Goal: Task Accomplishment & Management: Use online tool/utility

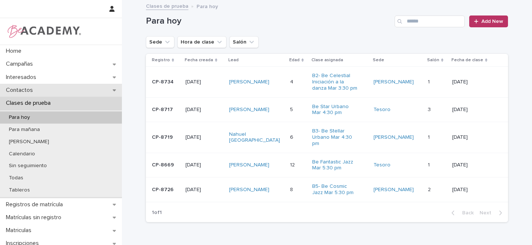
click at [113, 91] on icon at bounding box center [114, 91] width 3 height 2
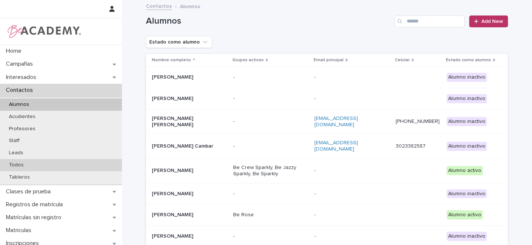
click at [16, 166] on p "Todos" at bounding box center [16, 165] width 27 height 6
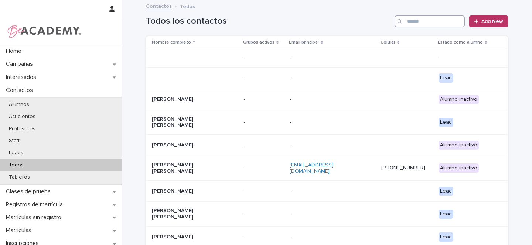
click at [423, 18] on input "Search" at bounding box center [429, 22] width 70 height 12
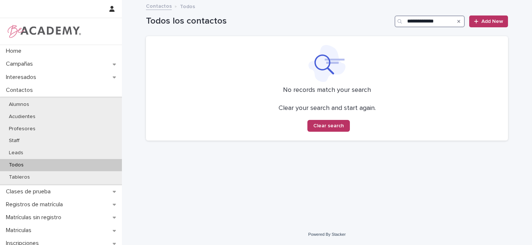
click at [423, 24] on input "**********" at bounding box center [429, 22] width 70 height 12
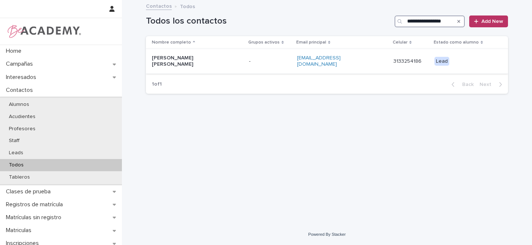
type input "**********"
click at [225, 58] on p "[PERSON_NAME] [PERSON_NAME]" at bounding box center [189, 61] width 74 height 13
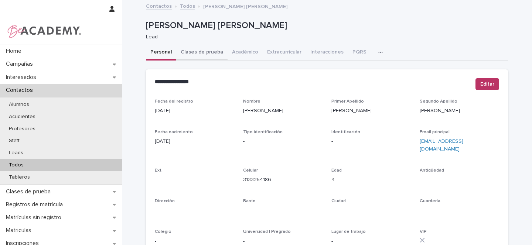
click at [201, 54] on button "Clases de prueba" at bounding box center [201, 53] width 51 height 16
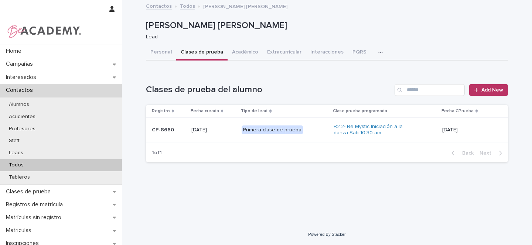
click at [315, 127] on div "Primera clase de prueba" at bounding box center [285, 130] width 86 height 15
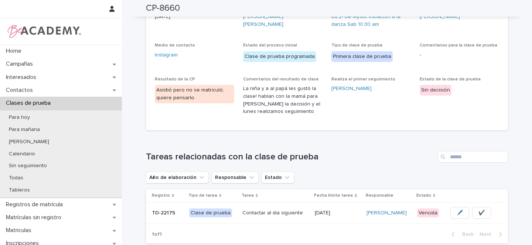
scroll to position [218, 0]
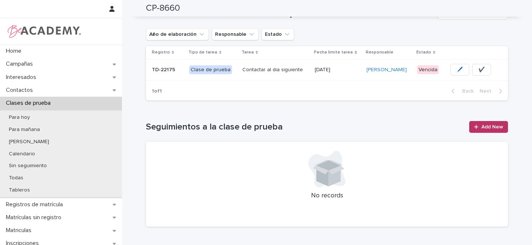
click at [180, 71] on p at bounding box center [167, 70] width 31 height 6
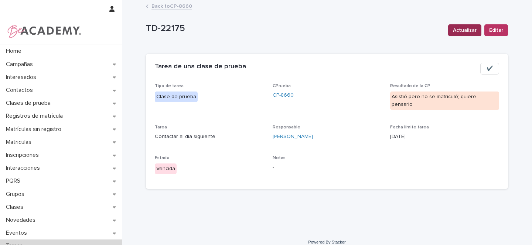
click at [457, 30] on span "Actualizar" at bounding box center [465, 30] width 24 height 7
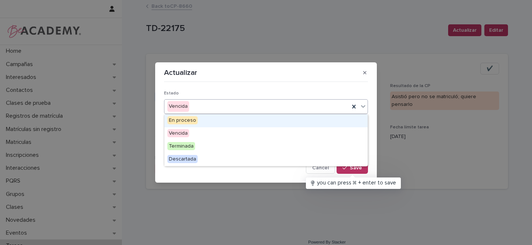
click at [197, 106] on div "Vencida" at bounding box center [256, 106] width 185 height 12
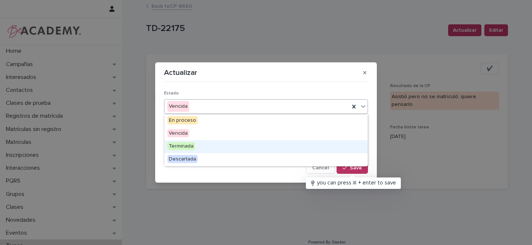
click at [182, 146] on span "Terminada" at bounding box center [181, 146] width 28 height 8
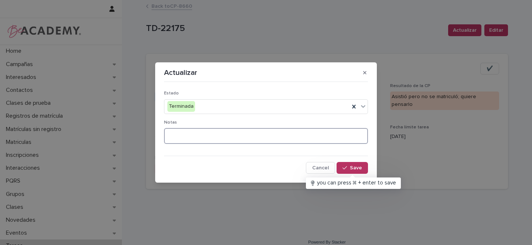
click at [182, 134] on textarea at bounding box center [266, 136] width 204 height 16
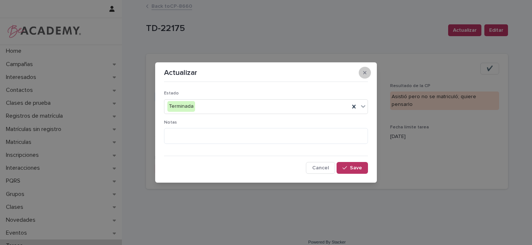
click at [368, 73] on button "button" at bounding box center [365, 73] width 12 height 12
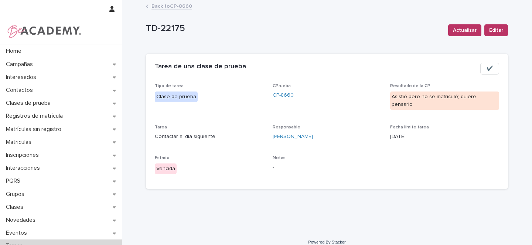
drag, startPoint x: 157, startPoint y: 5, endPoint x: 530, endPoint y: 215, distance: 428.0
click at [157, 4] on link "Back to CP-8660" at bounding box center [171, 5] width 41 height 8
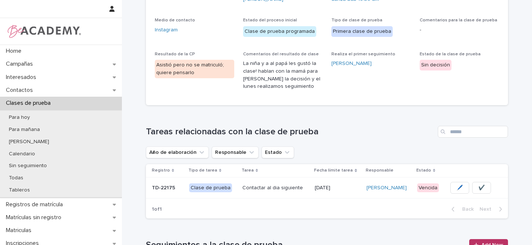
scroll to position [138, 0]
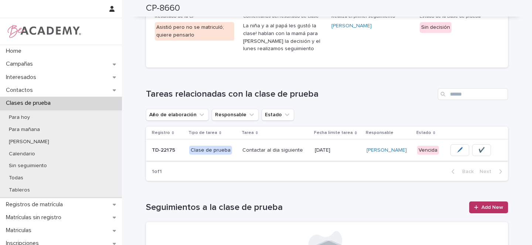
click at [480, 150] on span "✔️" at bounding box center [481, 150] width 6 height 7
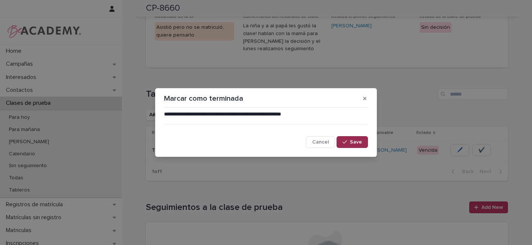
click at [355, 142] on span "Save" at bounding box center [356, 142] width 12 height 5
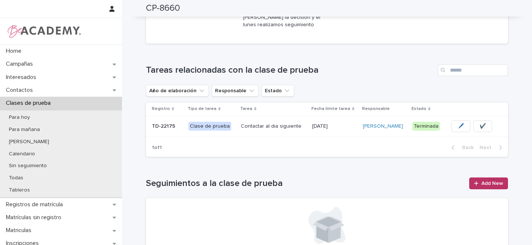
scroll to position [169, 0]
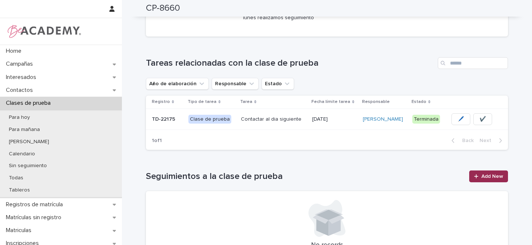
click at [487, 176] on span "Add New" at bounding box center [492, 176] width 22 height 5
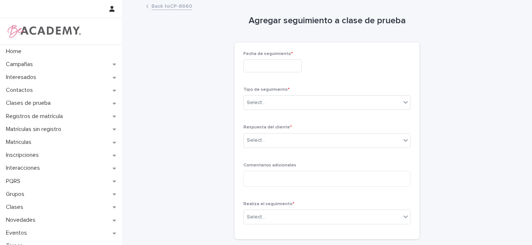
click at [255, 66] on input "text" at bounding box center [272, 65] width 58 height 13
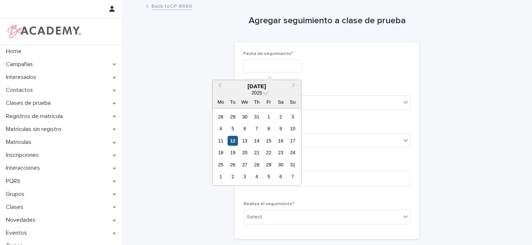
click at [234, 142] on div "12" at bounding box center [233, 141] width 10 height 10
type input "**********"
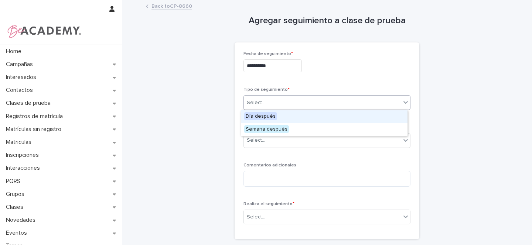
click at [259, 106] on div "Select..." at bounding box center [256, 103] width 18 height 8
click at [259, 113] on span "Día después" at bounding box center [260, 116] width 33 height 8
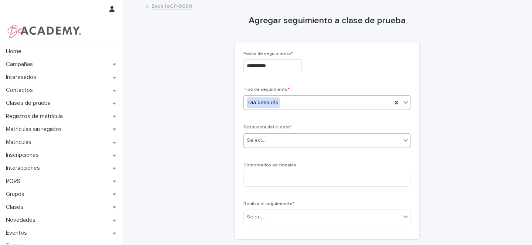
click at [255, 141] on div "Select..." at bounding box center [256, 141] width 18 height 8
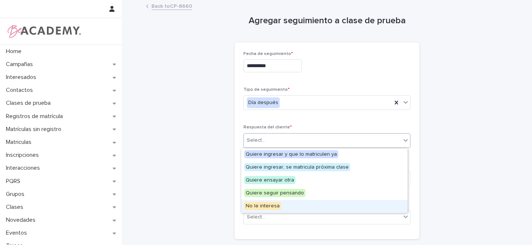
click at [255, 207] on span "No le interesa" at bounding box center [262, 206] width 37 height 8
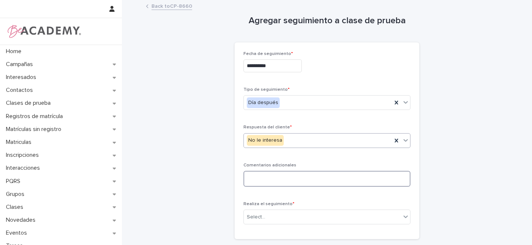
click at [258, 176] on textarea at bounding box center [326, 179] width 167 height 16
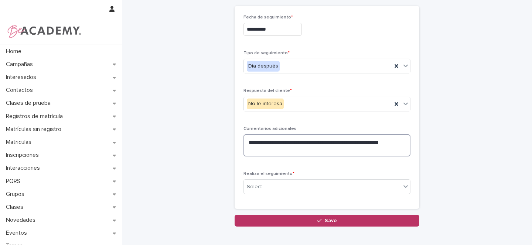
scroll to position [76, 0]
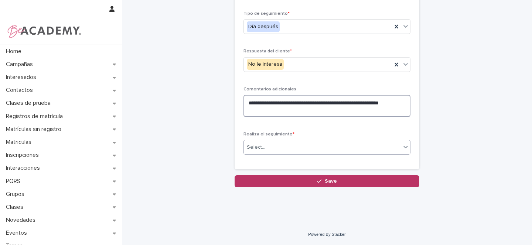
type textarea "**********"
click at [267, 148] on div "Select..." at bounding box center [322, 147] width 157 height 12
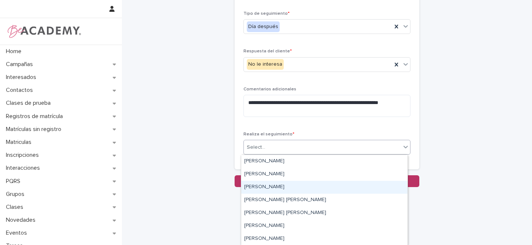
click at [258, 186] on div "[PERSON_NAME]" at bounding box center [324, 187] width 166 height 13
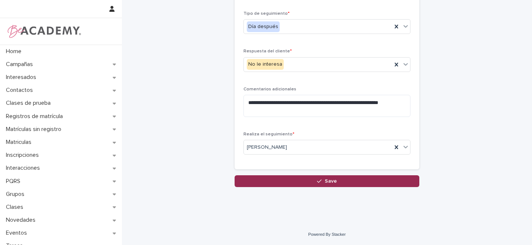
click at [310, 181] on button "Save" at bounding box center [327, 181] width 185 height 12
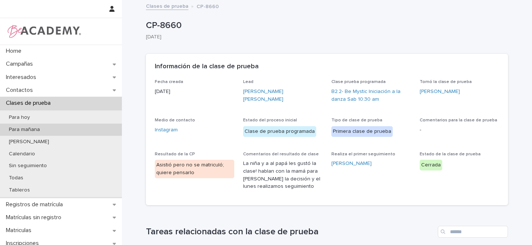
click at [34, 129] on p "Para mañana" at bounding box center [24, 130] width 43 height 6
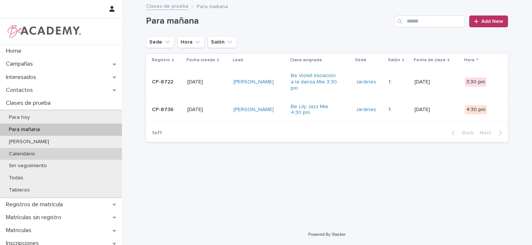
click at [15, 153] on p "Calendario" at bounding box center [22, 154] width 38 height 6
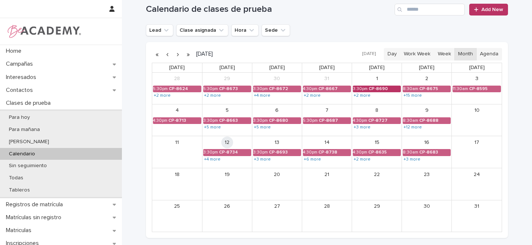
scroll to position [15, 0]
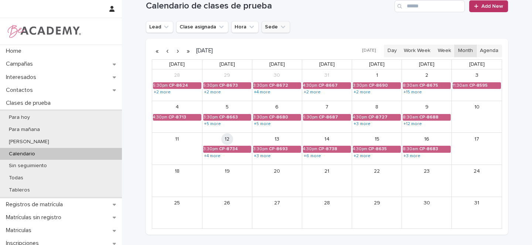
click at [279, 26] on icon "Sede" at bounding box center [282, 26] width 7 height 7
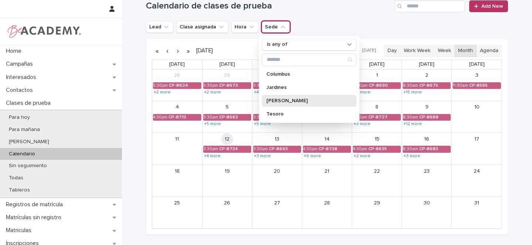
click at [271, 102] on p "[PERSON_NAME]" at bounding box center [305, 100] width 78 height 5
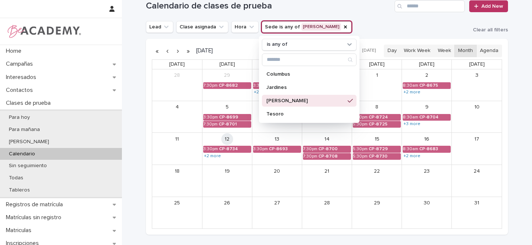
click at [520, 127] on div "Loading... Saving… Loading... Saving… Calendario de clases de prueba Add New Le…" at bounding box center [327, 129] width 410 height 286
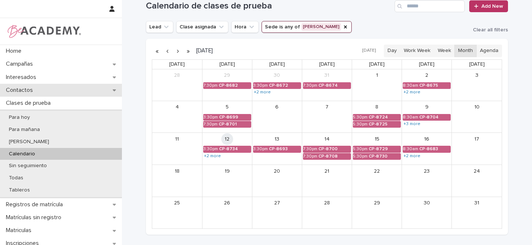
click at [113, 90] on icon at bounding box center [114, 91] width 3 height 2
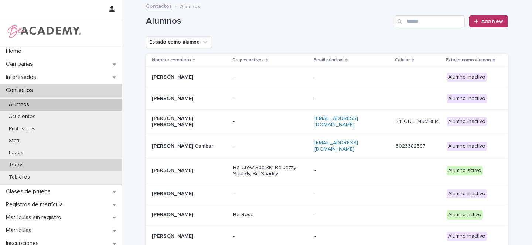
click at [20, 165] on p "Todos" at bounding box center [16, 165] width 27 height 6
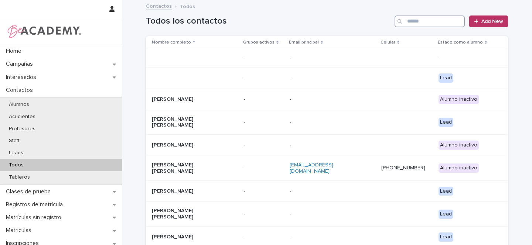
click at [414, 20] on input "Search" at bounding box center [429, 22] width 70 height 12
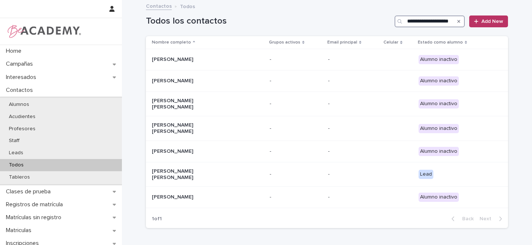
scroll to position [0, 2]
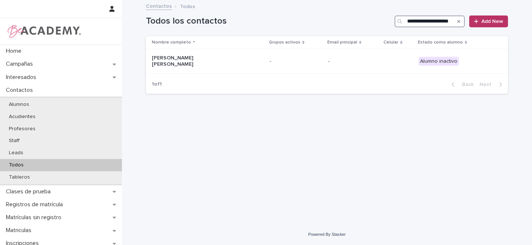
type input "**********"
click at [27, 103] on p "Alumnos" at bounding box center [19, 105] width 32 height 6
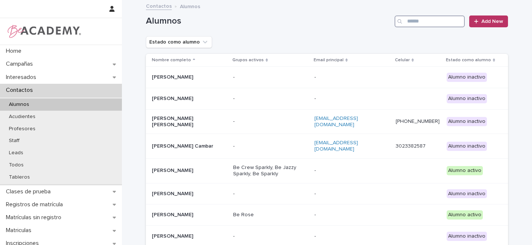
click at [425, 23] on input "Search" at bounding box center [429, 22] width 70 height 12
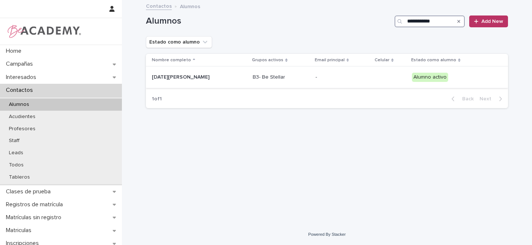
type input "**********"
click at [215, 75] on p "[DATE][PERSON_NAME]" at bounding box center [189, 77] width 74 height 6
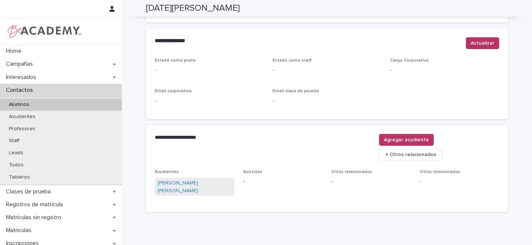
scroll to position [304, 0]
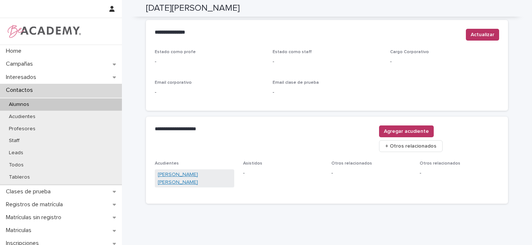
click at [188, 171] on link "[PERSON_NAME] [PERSON_NAME]" at bounding box center [194, 179] width 73 height 16
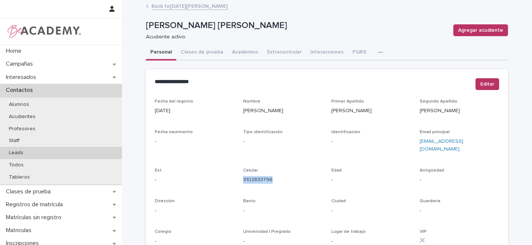
click at [24, 152] on p "Leads" at bounding box center [16, 153] width 26 height 6
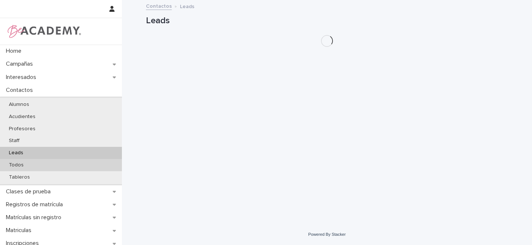
click at [20, 164] on p "Todos" at bounding box center [16, 165] width 27 height 6
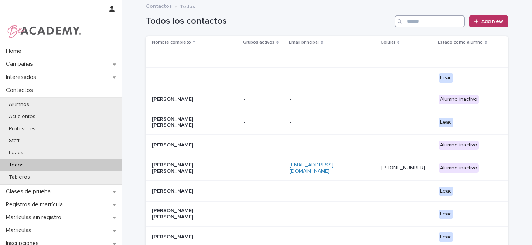
click at [417, 22] on input "Search" at bounding box center [429, 22] width 70 height 12
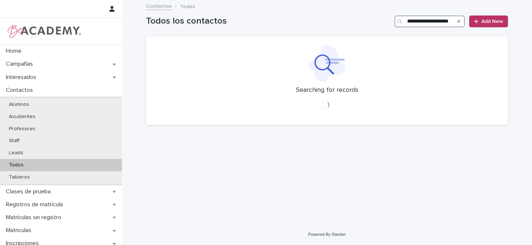
scroll to position [0, 2]
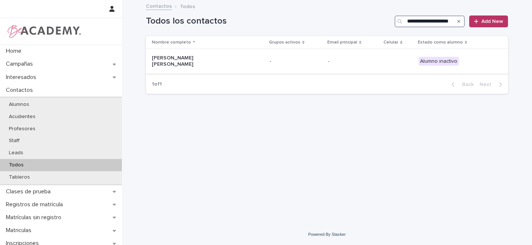
type input "**********"
click at [219, 56] on div "[PERSON_NAME] [PERSON_NAME]" at bounding box center [189, 61] width 74 height 14
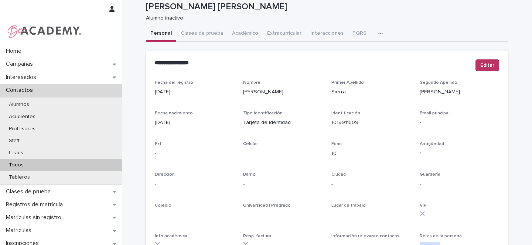
scroll to position [21, 0]
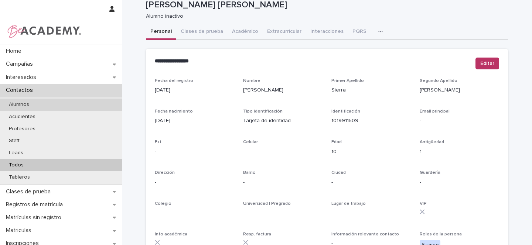
click at [27, 102] on p "Alumnos" at bounding box center [19, 105] width 32 height 6
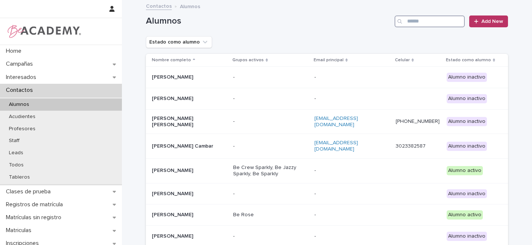
click at [416, 22] on input "Search" at bounding box center [429, 22] width 70 height 12
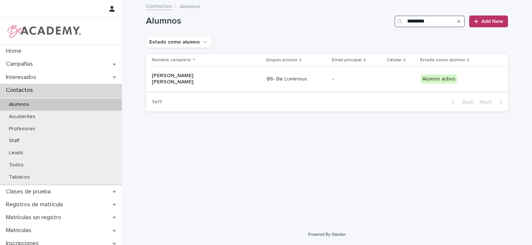
type input "*********"
click at [233, 83] on td "[PERSON_NAME] [PERSON_NAME]" at bounding box center [205, 79] width 118 height 25
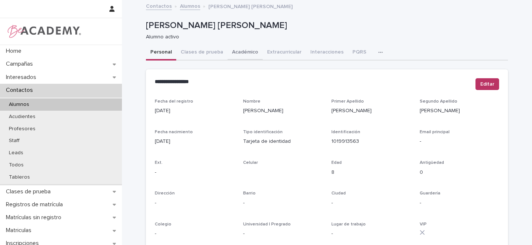
click at [234, 51] on button "Académico" at bounding box center [245, 53] width 35 height 16
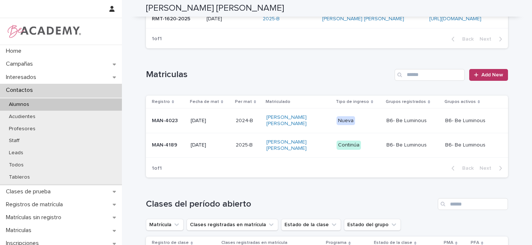
scroll to position [189, 0]
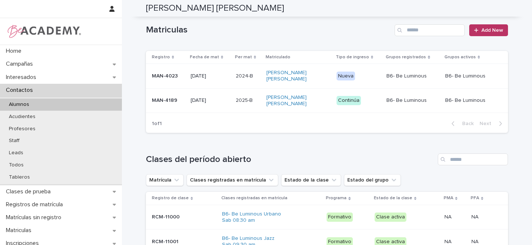
click at [178, 99] on p "MAN-4189" at bounding box center [168, 101] width 33 height 6
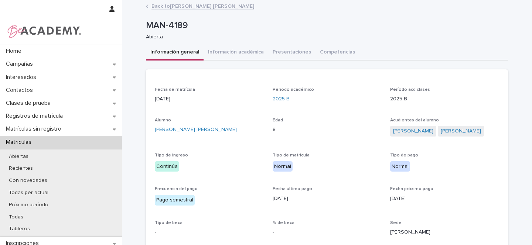
scroll to position [140, 0]
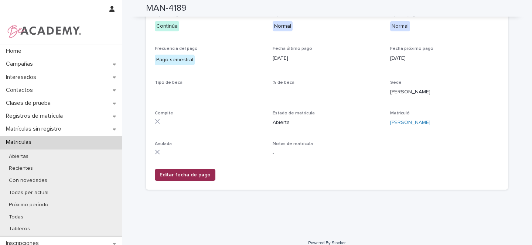
click at [184, 173] on span "Editar fecha de pago" at bounding box center [185, 174] width 51 height 7
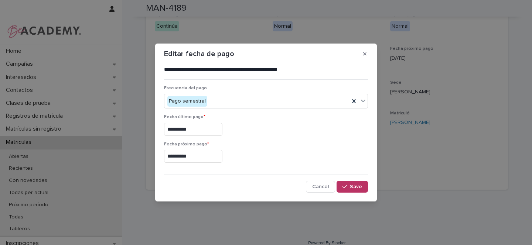
click at [178, 127] on input "**********" at bounding box center [193, 129] width 58 height 13
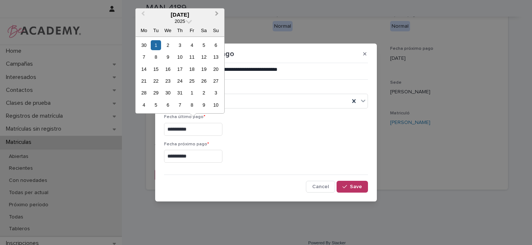
click at [219, 13] on button "Next Month" at bounding box center [218, 15] width 12 height 12
click at [156, 68] on div "12" at bounding box center [156, 69] width 10 height 10
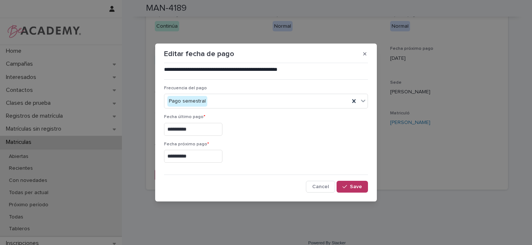
type input "**********"
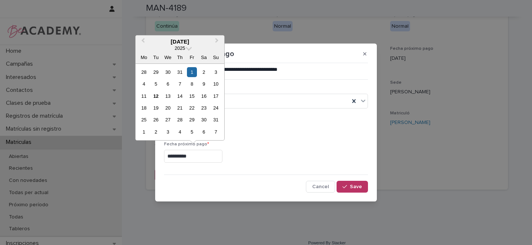
click at [184, 157] on input "**********" at bounding box center [193, 156] width 58 height 13
click at [218, 39] on button "Next Month" at bounding box center [218, 42] width 12 height 12
click at [217, 41] on span "Next Month" at bounding box center [217, 42] width 0 height 10
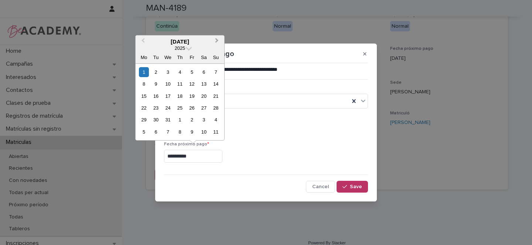
click at [217, 41] on span "Next Month" at bounding box center [217, 42] width 0 height 10
click at [217, 71] on div "1" at bounding box center [216, 72] width 10 height 10
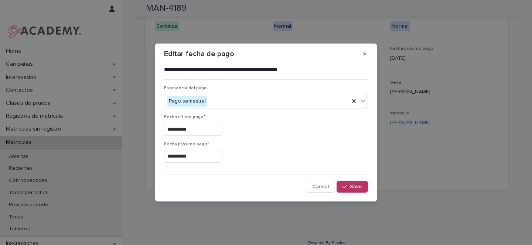
type input "**********"
click at [355, 187] on span "Save" at bounding box center [356, 186] width 12 height 5
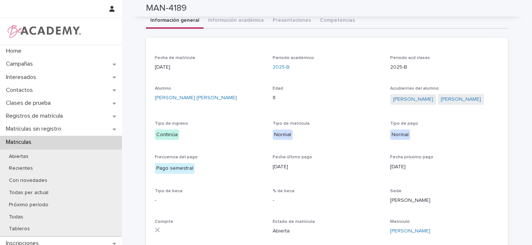
scroll to position [0, 0]
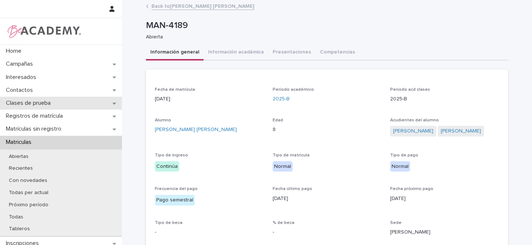
click at [113, 103] on icon at bounding box center [114, 104] width 3 height 2
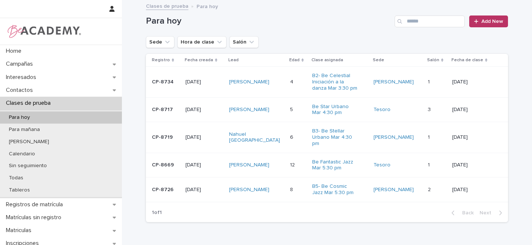
click at [284, 79] on div "[PERSON_NAME]" at bounding box center [256, 82] width 55 height 12
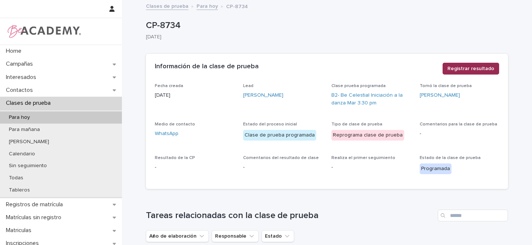
click at [473, 69] on span "Registrar resultado" at bounding box center [470, 68] width 47 height 7
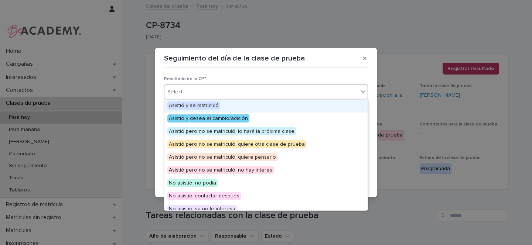
click at [208, 93] on div "Select..." at bounding box center [261, 92] width 194 height 12
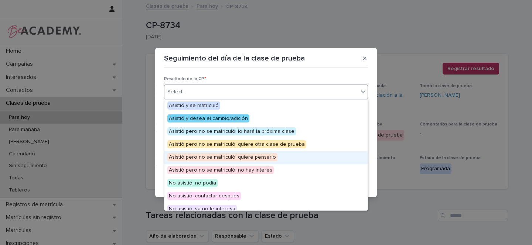
scroll to position [57, 0]
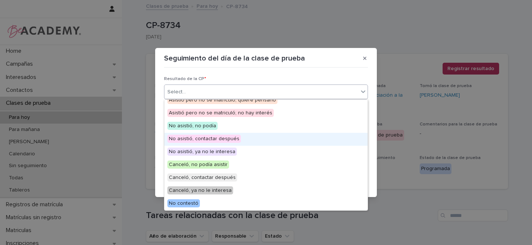
click at [229, 137] on span "No asistió, contactar después" at bounding box center [203, 139] width 73 height 8
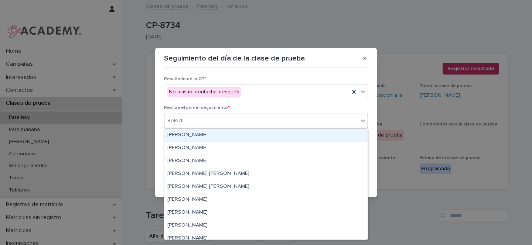
click at [183, 123] on div "Select..." at bounding box center [176, 121] width 18 height 8
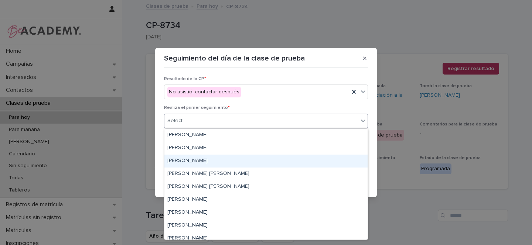
click at [180, 160] on div "[PERSON_NAME]" at bounding box center [265, 161] width 203 height 13
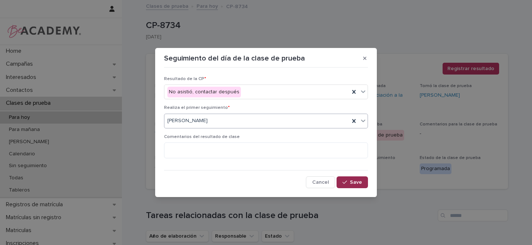
click at [356, 182] on span "Save" at bounding box center [356, 182] width 12 height 5
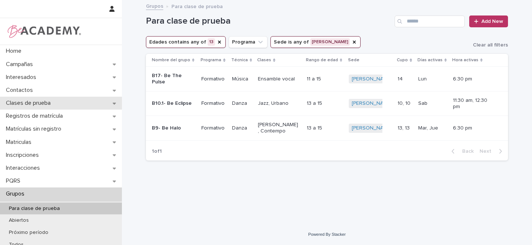
click at [110, 104] on div "Clases de prueba" at bounding box center [61, 103] width 122 height 13
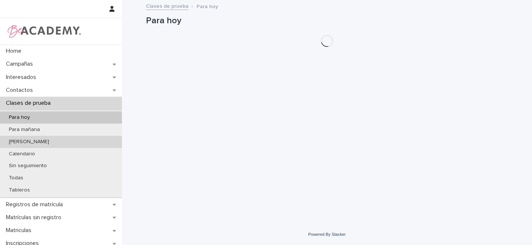
click at [33, 117] on p "Para hoy" at bounding box center [19, 117] width 33 height 6
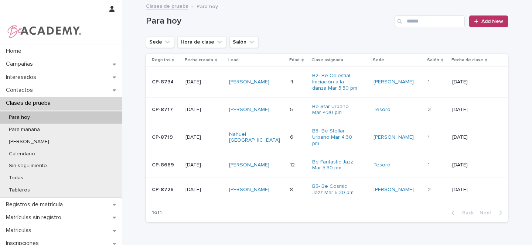
click at [276, 136] on div "Nahuel [GEOGRAPHIC_DATA]" at bounding box center [256, 138] width 55 height 18
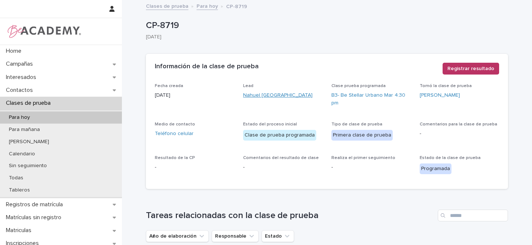
click at [269, 95] on link "Nahuel [GEOGRAPHIC_DATA]" at bounding box center [277, 96] width 69 height 8
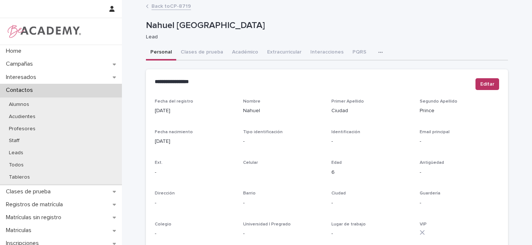
scroll to position [304, 0]
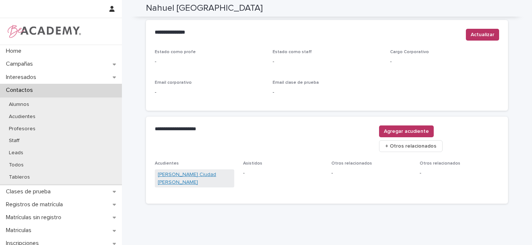
click at [183, 171] on link "Adriana Ciudad Witzel" at bounding box center [194, 179] width 73 height 16
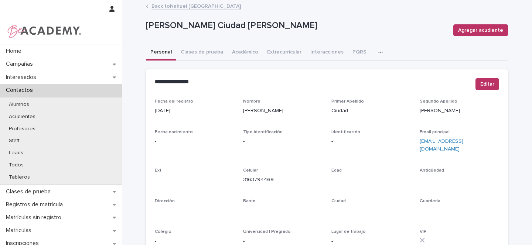
scroll to position [1, 0]
